Goal: Information Seeking & Learning: Find specific fact

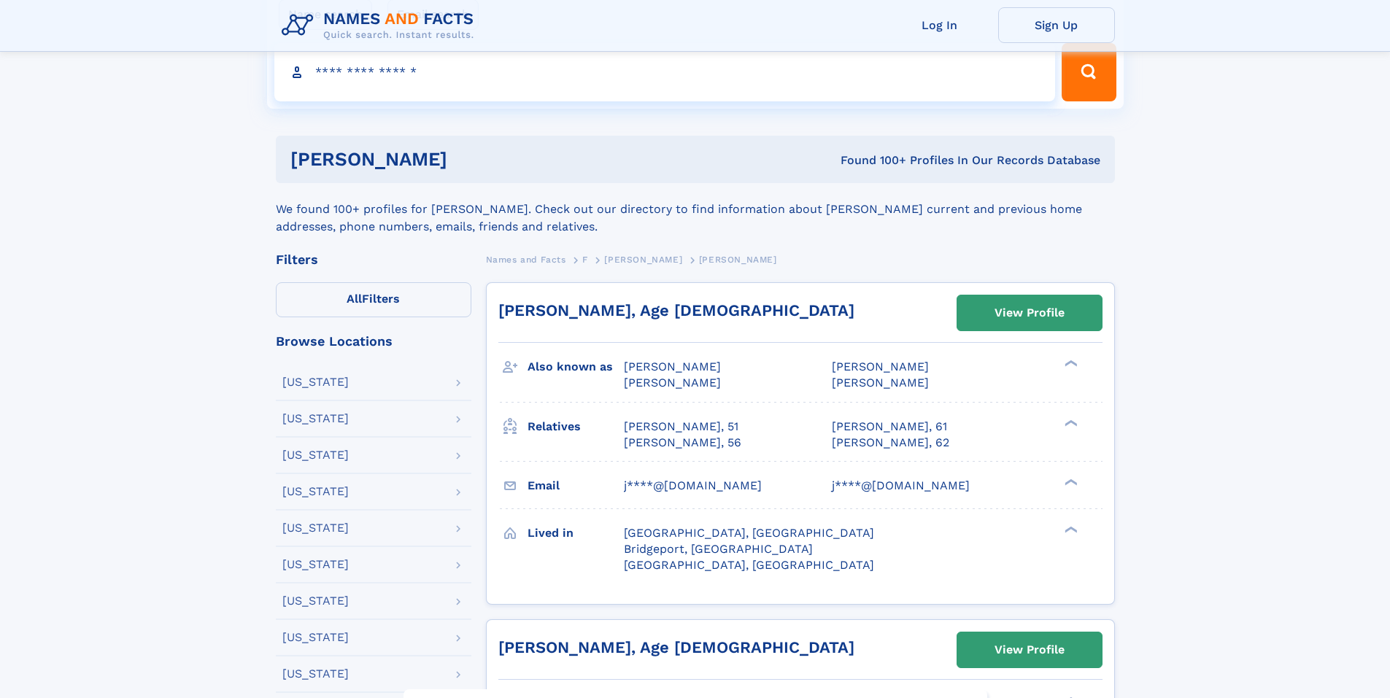
scroll to position [87, 0]
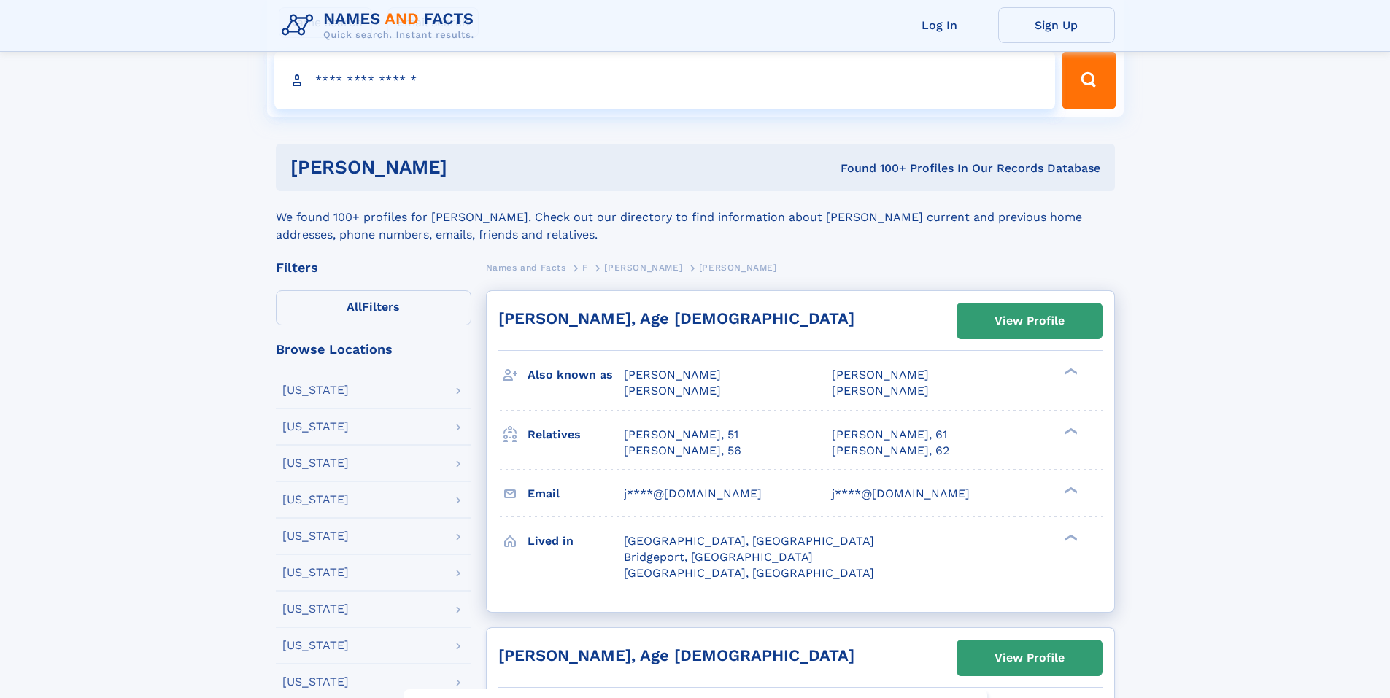
click at [655, 322] on div "[PERSON_NAME], Age [DEMOGRAPHIC_DATA] View Profile" at bounding box center [800, 324] width 604 height 42
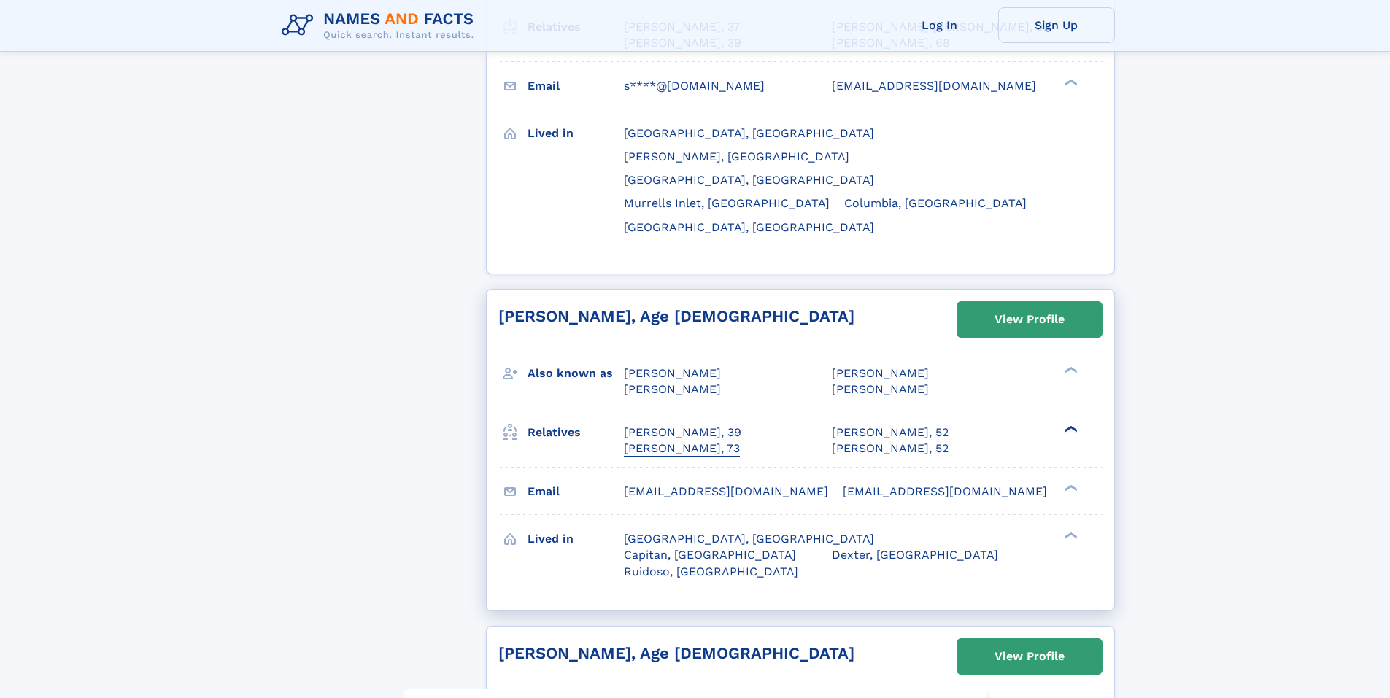
click at [698, 441] on div "[PERSON_NAME], 73" at bounding box center [682, 449] width 116 height 16
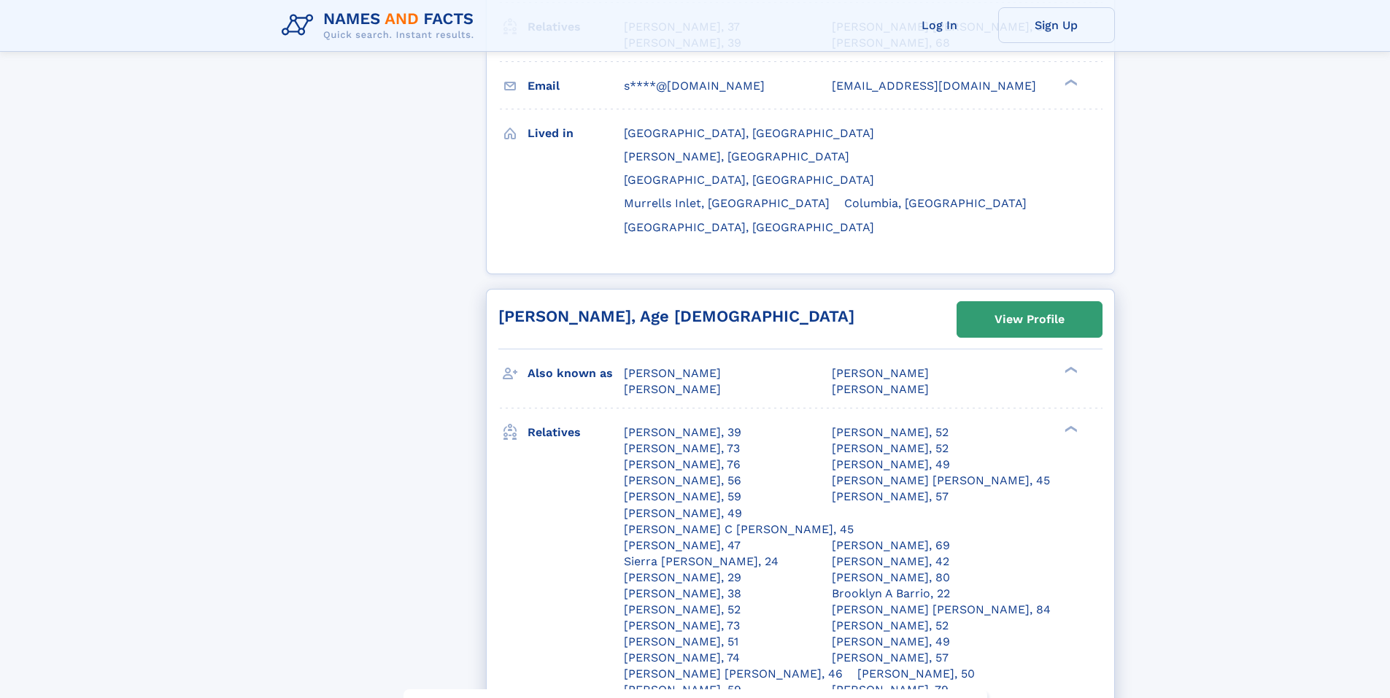
drag, startPoint x: 607, startPoint y: 196, endPoint x: 988, endPoint y: 671, distance: 609.0
click at [988, 671] on div "Also known as [PERSON_NAME] [PERSON_NAME] [PERSON_NAME] [PERSON_NAME] [PERSON_N…" at bounding box center [800, 648] width 604 height 596
copy div "l Ipsumd S Ametc Adipis E Seddoe Tempor Incid Utlabo Etdolo Magna Aliqu Enimad …"
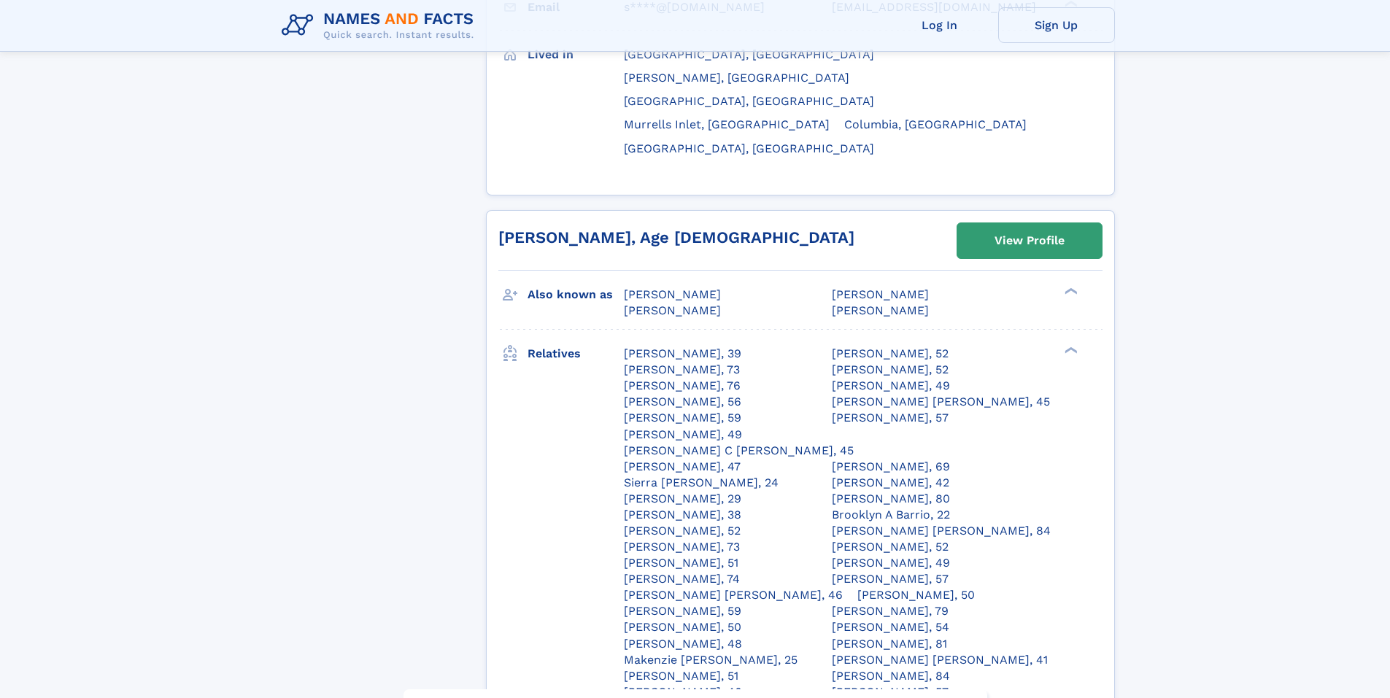
scroll to position [2433, 0]
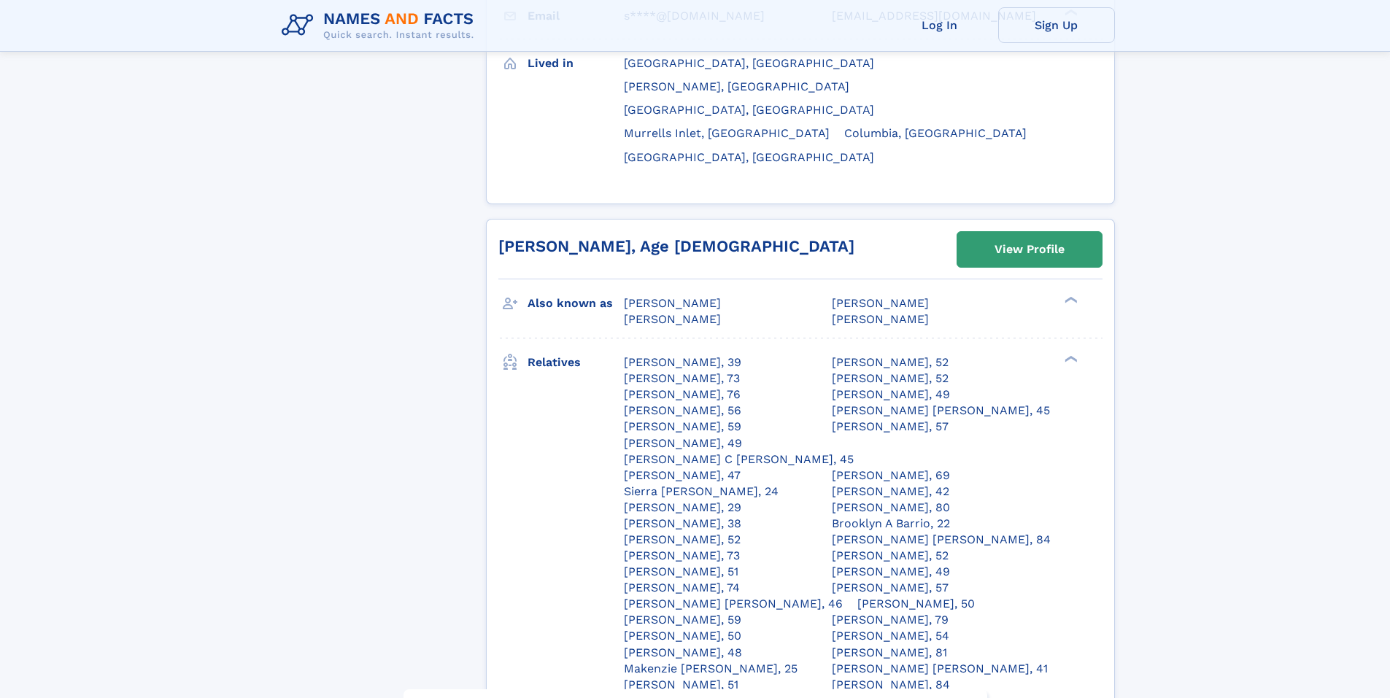
click at [1091, 339] on div "Relatives [PERSON_NAME], 39 [PERSON_NAME], 52 [PERSON_NAME], 73 [PERSON_NAME], …" at bounding box center [800, 546] width 604 height 414
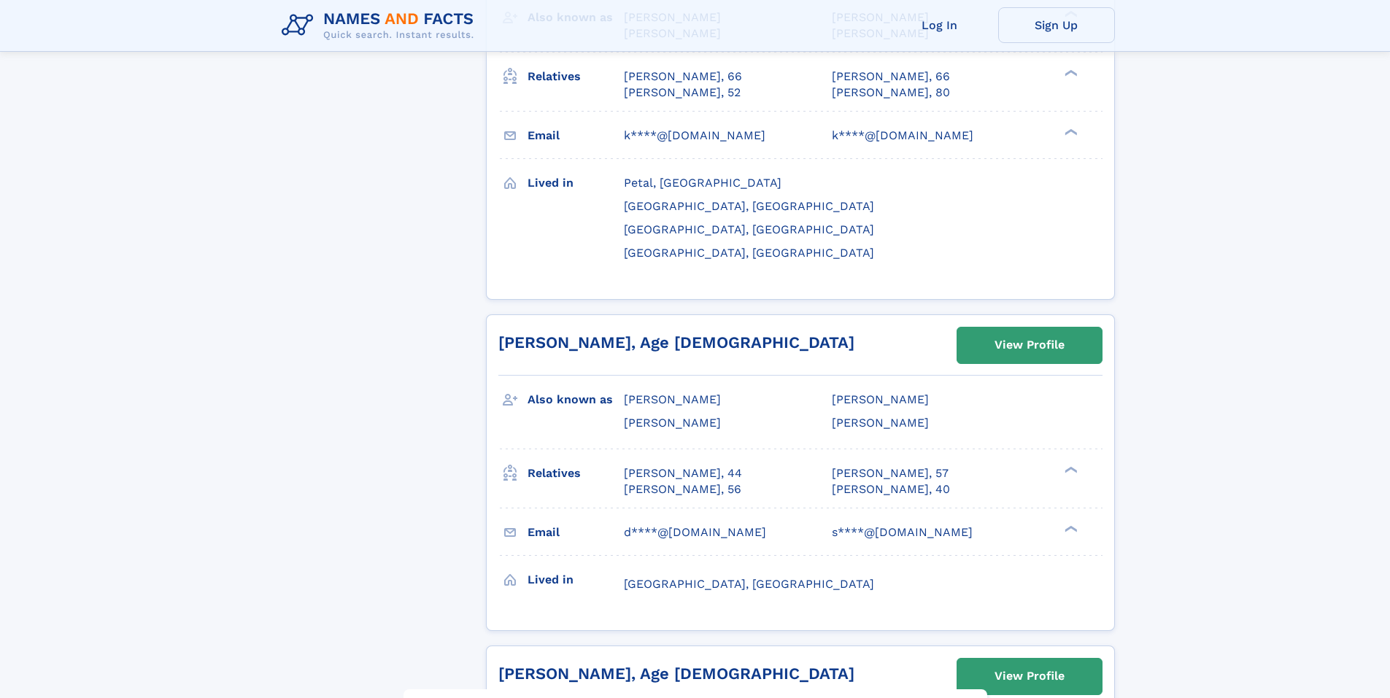
scroll to position [4775, 0]
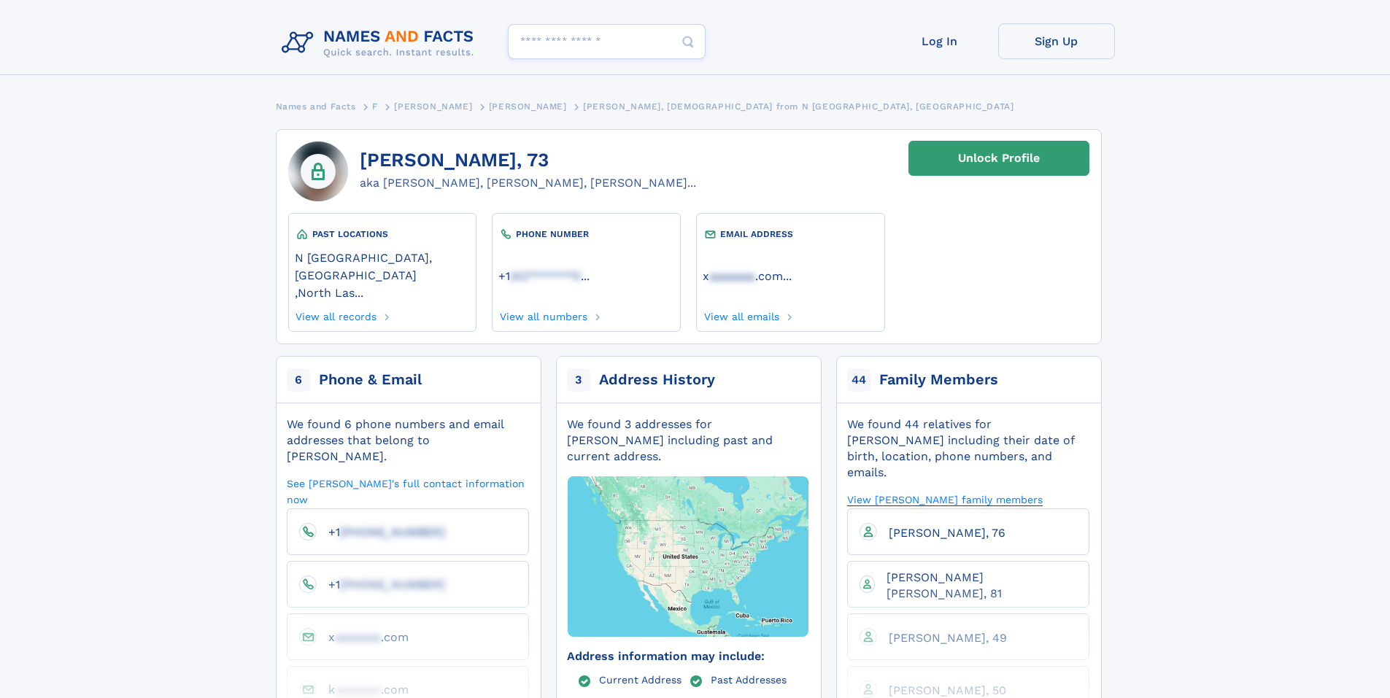
click at [993, 493] on link "View Catherine H Floyd's family members" at bounding box center [945, 500] width 196 height 14
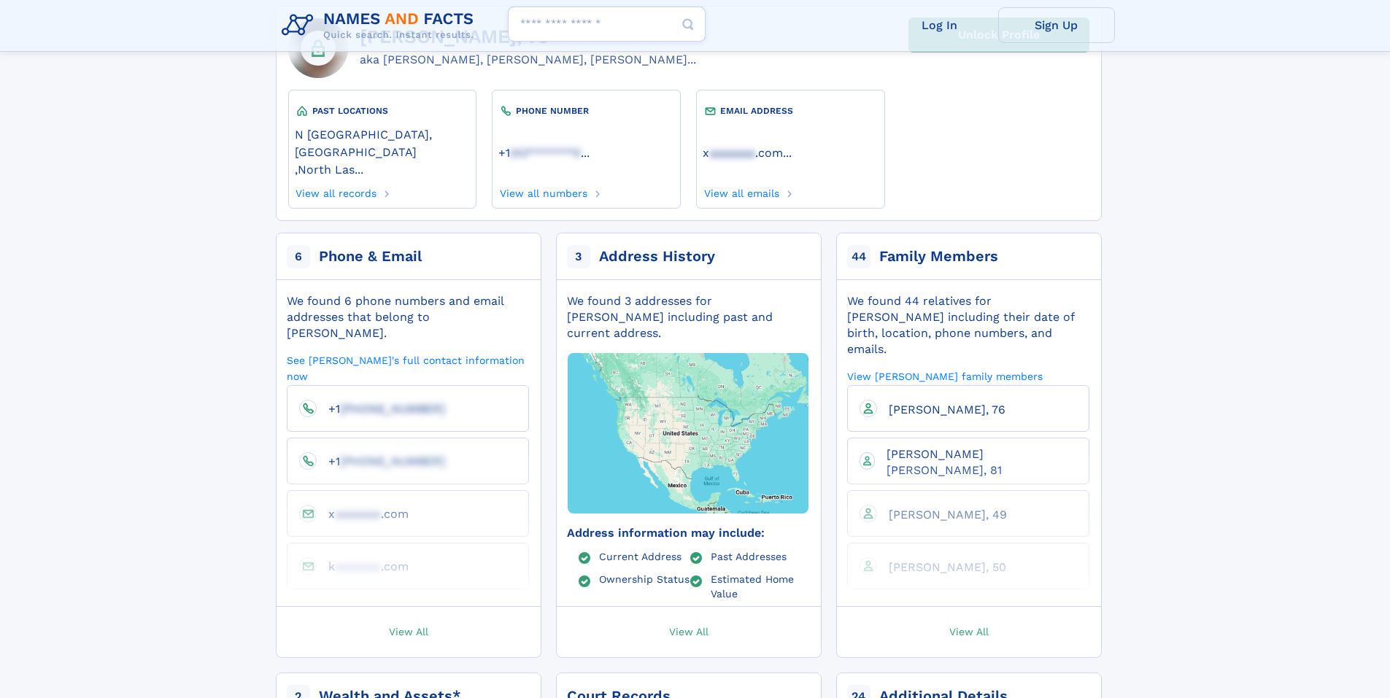
scroll to position [126, 0]
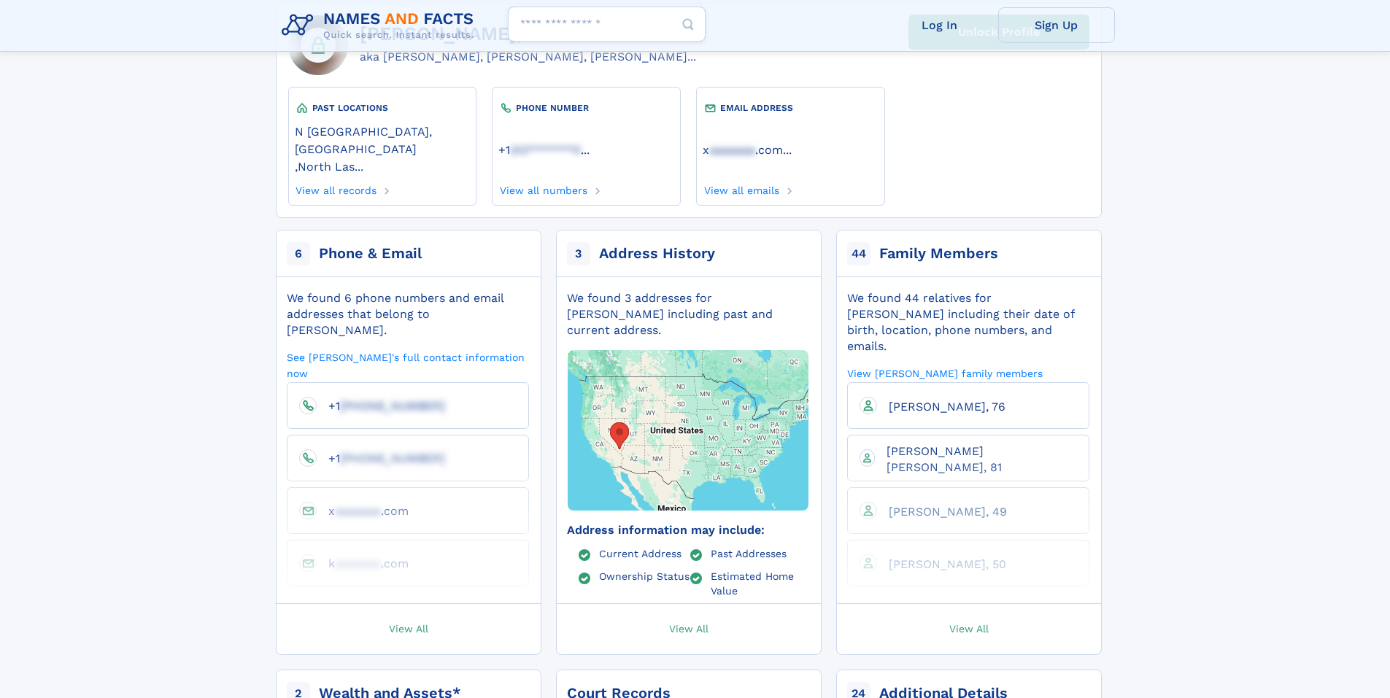
click at [998, 94] on div "PAST LOCATIONS N Las Vegas, NV , North Las... View all records PHONE NUMBER +1 …" at bounding box center [688, 152] width 801 height 131
